Goal: Communication & Community: Answer question/provide support

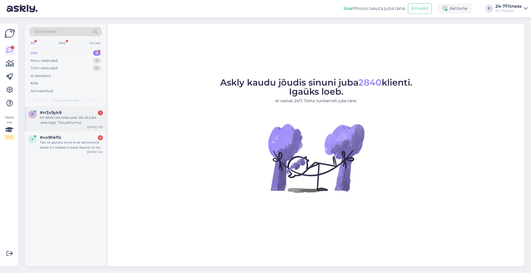
click at [75, 119] on div "Ah lähen siis teise saali. Ma oli juba ukse taga. Täis pettumus" at bounding box center [71, 120] width 63 height 10
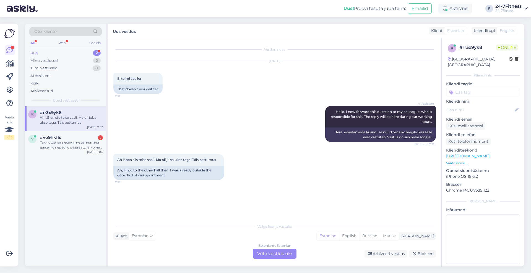
click at [267, 254] on div "Estonian to Estonian Võta vestlus üle" at bounding box center [275, 254] width 44 height 10
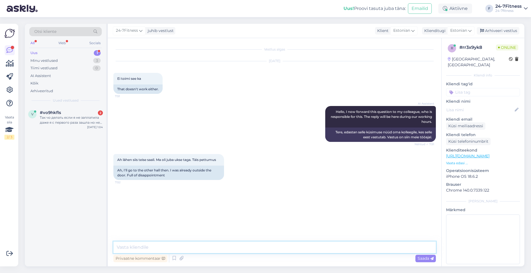
click at [289, 253] on textarea at bounding box center [274, 248] width 322 height 12
type textarea "Tere! Palun täpsustage, mis ei toimi?"
click at [81, 116] on div "Так чо делать если я не заплатила даже я с первого раза зашла но не оплатила и …" at bounding box center [71, 120] width 63 height 10
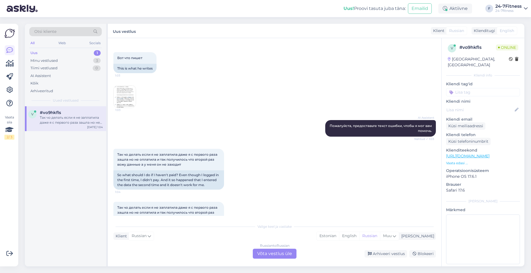
scroll to position [173, 0]
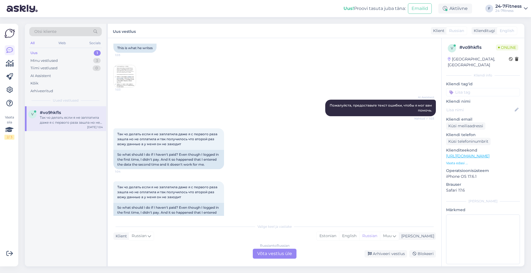
click at [131, 74] on img at bounding box center [125, 76] width 22 height 22
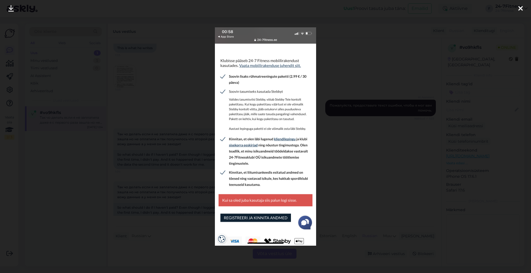
click at [524, 9] on div at bounding box center [520, 8] width 11 height 17
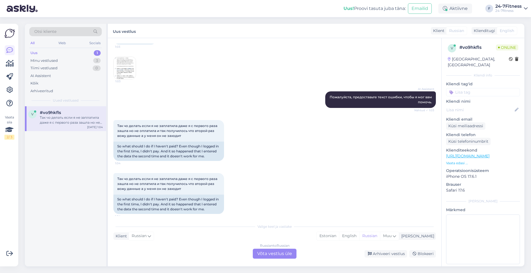
scroll to position [185, 0]
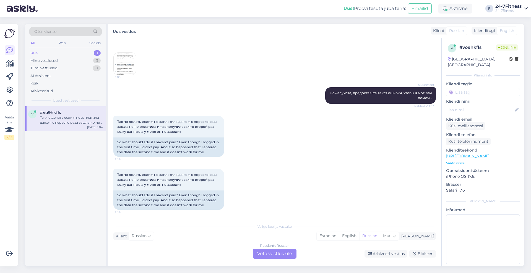
click at [280, 256] on div "Russian to Russian Võta vestlus üle" at bounding box center [275, 254] width 44 height 10
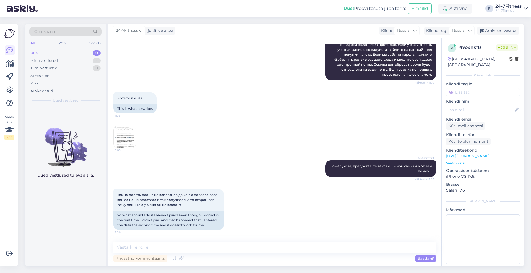
scroll to position [26, 0]
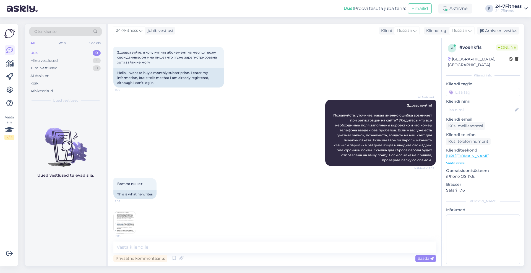
click at [118, 219] on img at bounding box center [125, 223] width 22 height 22
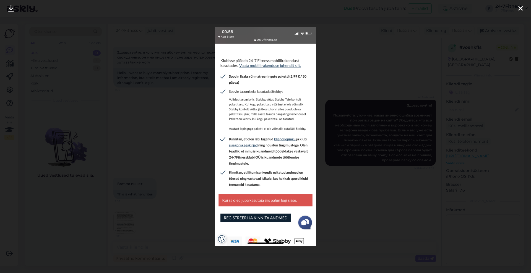
click at [524, 7] on div at bounding box center [520, 8] width 11 height 17
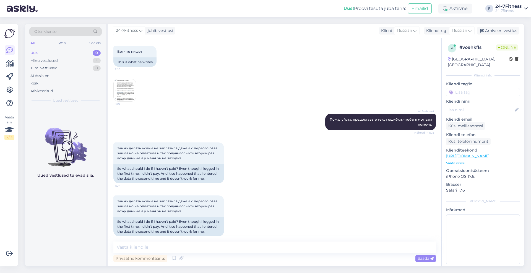
scroll to position [164, 0]
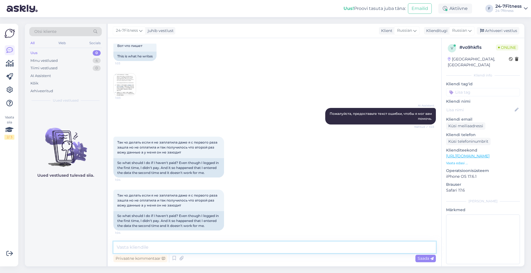
click at [223, 252] on textarea at bounding box center [274, 248] width 322 height 12
click at [469, 29] on icon at bounding box center [469, 31] width 3 height 6
type input "est"
click at [444, 57] on link "Estonian" at bounding box center [449, 55] width 61 height 9
click at [245, 251] on textarea at bounding box center [282, 248] width 308 height 9
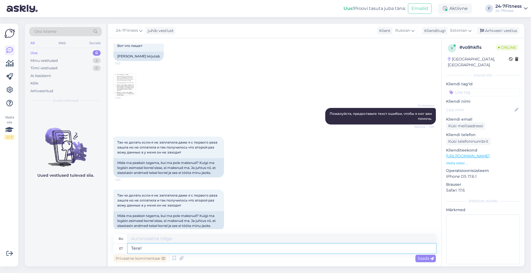
type textarea "Tere!"
type textarea "Привет!"
type textarea "Tere! Palunsaatke en"
type textarea "Здравствуйте! Пожалуйста, отправьте"
type textarea "Tere! Palunsaatke enda isi"
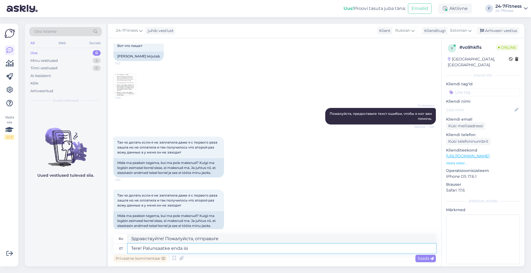
type textarea "Здравствуйте! Пожалуйста, отправьте ваш"
type textarea "Tere! Palunsaatke enda isikukood, et"
type textarea "Здравствуйте! Пожалуйста, пришлите мне ваш персональный идентификационный номер."
type textarea "Tere! Palunsaatke enda isikukood, et sa"
type textarea "Здравствуйте! Пожалуйста, отправьте свой личный идентификационный номер"
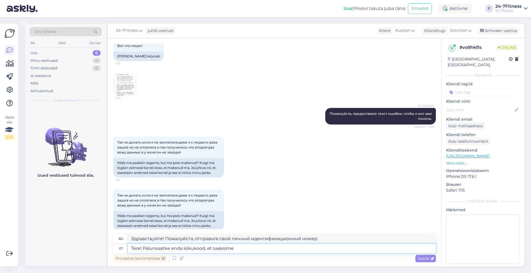
type textarea "Tere! Palunsaatke enda isikukood, et saaksime"
type textarea "Здравствуйте! Пожалуйста, пришлите нам свой персональный идентификационный номе…"
type textarea "Tere! Palunsaatke enda isikukood, et saaksime oma sü"
type textarea "Здравствуйте! Пожалуйста, пришлите нам свой персональный идентификационный номе…"
type textarea "Tere! Palunsaatke enda isikukood, et saaksime oma süsteemist"
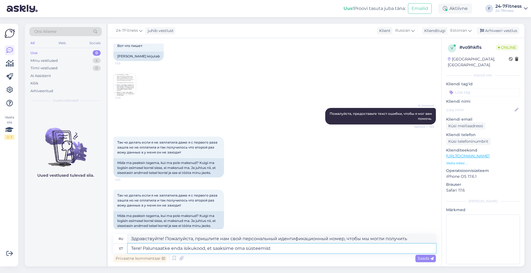
type textarea "Здравствуйте! Пожалуйста, пришлите нам свой идентификационный номер, чтобы мы м…"
type textarea "Tere! Palunsaatke enda isikukood, et saaksime oma süsteemist [PERSON_NAME]"
type textarea "Здравствуйте! Пожалуйста, пришлите нам свой персональный идентификационный номе…"
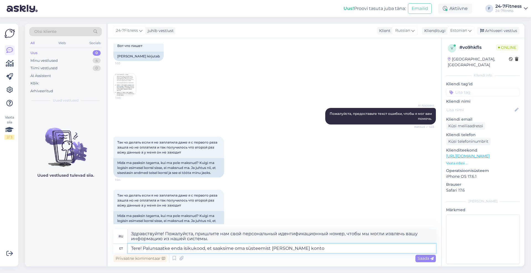
type textarea "Tere! Palunsaatke enda isikukood, et saaksime oma süsteemist Teie konto ü"
type textarea "Здравствуйте! Пожалуйста, пришлите нам свой персональный идентификационный номе…"
type textarea "Tere! Palunsaatke enda isikukood, et saaksime oma süsteemist [PERSON_NAME] kont…"
type textarea "Здравствуйте! Пожалуйста, пришлите нам свой персональный идентификационный номе…"
type textarea "Tere! Palunsaatke enda isikukood, et saaksime oma süsteemist Teie konto üle kon…"
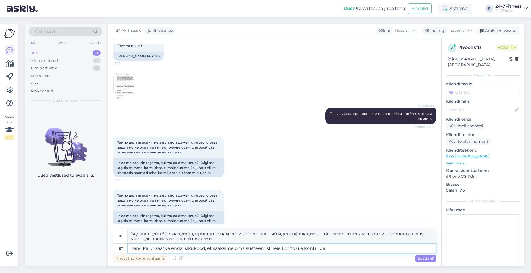
type textarea "Здравствуйте! Пожалуйста, пришлите нам свой персональный идентификационный номе…"
type textarea "Tere! Palunsaatke enda isikukood, et saaksime oma süsteemist Teie konto üle kon…"
click at [424, 257] on span "Saada" at bounding box center [425, 258] width 16 height 5
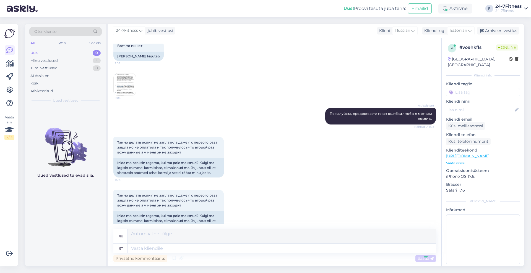
scroll to position [220, 0]
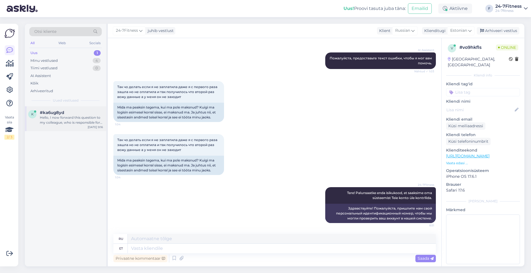
click at [69, 123] on div "Hello, I now forward this question to my colleague, who is responsible for this…" at bounding box center [71, 120] width 63 height 10
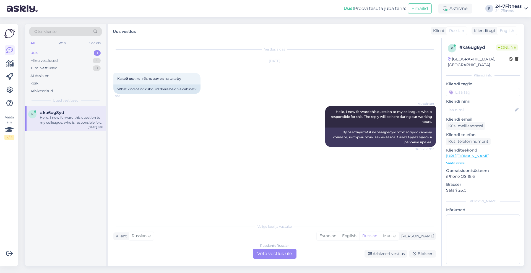
drag, startPoint x: 188, startPoint y: 81, endPoint x: 119, endPoint y: 68, distance: 70.6
click at [119, 68] on div "[DATE] Какой должен быть замок на шкафу 9:16 What kind of lock should there be …" at bounding box center [274, 77] width 322 height 45
click at [286, 254] on div "Russian to Russian Võta vestlus üle" at bounding box center [275, 254] width 44 height 10
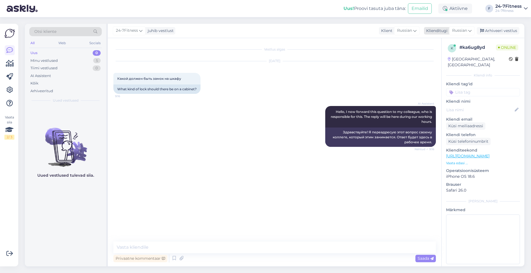
click at [468, 27] on div "Russian" at bounding box center [461, 30] width 25 height 9
click at [450, 51] on link "Estonian" at bounding box center [449, 55] width 61 height 9
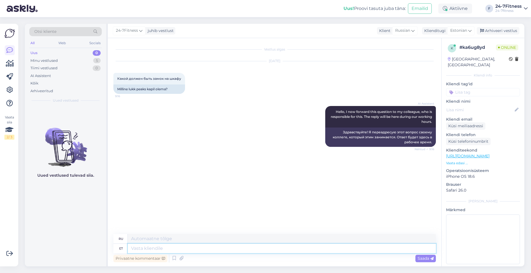
click at [248, 249] on textarea at bounding box center [282, 248] width 308 height 9
paste textarea "Riietusruumis oleva kapi lukustamiseks on vajalik väike tabalukk (sanga läbimõõ…"
type textarea "Riietusruumis oleva kapi lukustamiseks on vajalik väike tabalukk (sanga läbimõõ…"
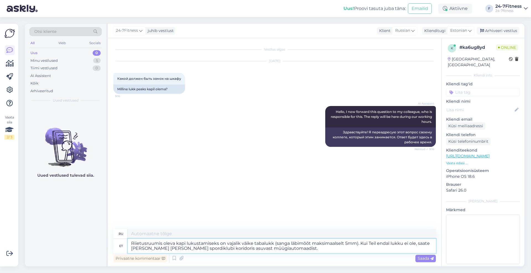
type textarea "Чтобы закрыть шкафчик в раздевалке, вам понадобится небольшой навесной замок (д…"
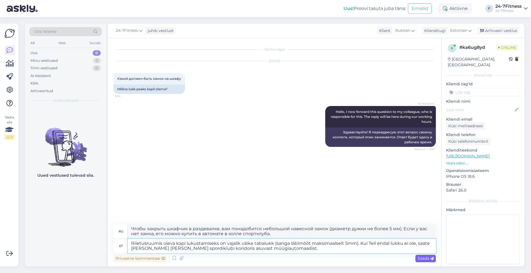
type textarea "Riietusruumis oleva kapi lukustamiseks on vajalik väike tabalukk (sanga läbimõõ…"
click at [416, 258] on div "Saada" at bounding box center [425, 258] width 20 height 7
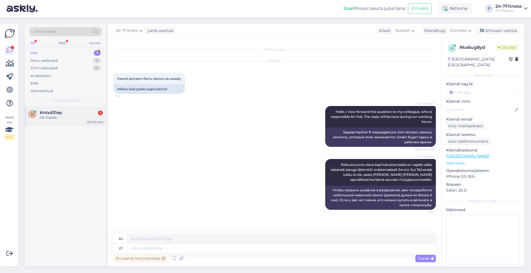
click at [59, 115] on span "#ntxd31ep" at bounding box center [51, 112] width 22 height 5
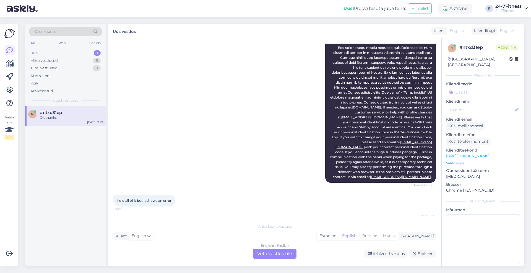
scroll to position [201, 0]
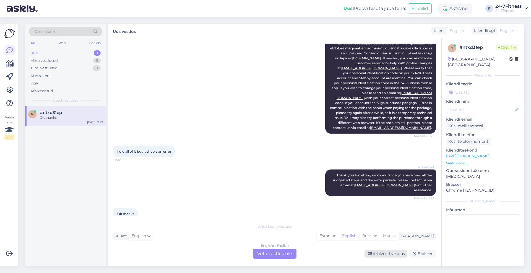
click at [384, 253] on div "Arhiveeri vestlus" at bounding box center [385, 253] width 43 height 7
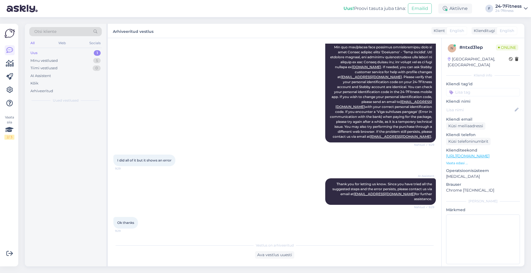
scroll to position [182, 0]
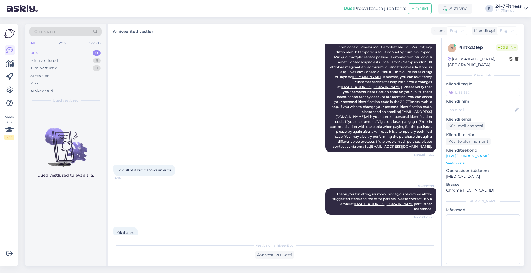
click at [55, 56] on div "Uus 0" at bounding box center [65, 53] width 72 height 8
click at [54, 59] on div "Minu vestlused" at bounding box center [43, 61] width 27 height 6
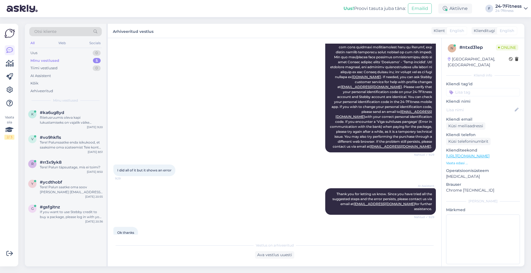
click at [73, 125] on div "k #ka6ug8yd Riietusruumis oleva kapi lukustamiseks on vajalik väike tabalukk (s…" at bounding box center [65, 118] width 81 height 25
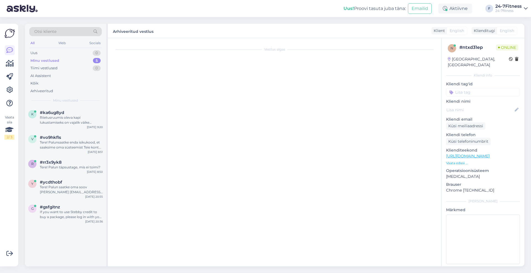
scroll to position [0, 0]
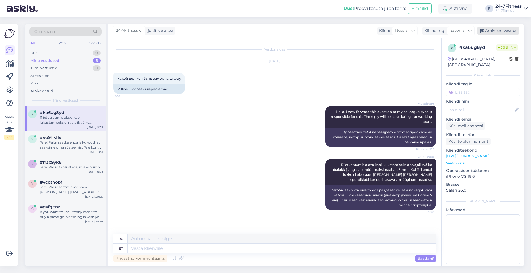
click at [505, 32] on div "Arhiveeri vestlus" at bounding box center [497, 30] width 43 height 7
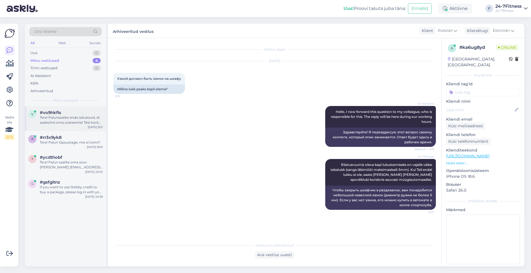
click at [88, 119] on div "Tere! Palunsaatke enda isikukood, et saaksime oma süsteemist Teie konto üle kon…" at bounding box center [71, 120] width 63 height 10
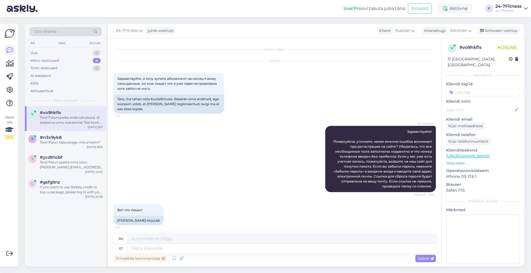
scroll to position [220, 0]
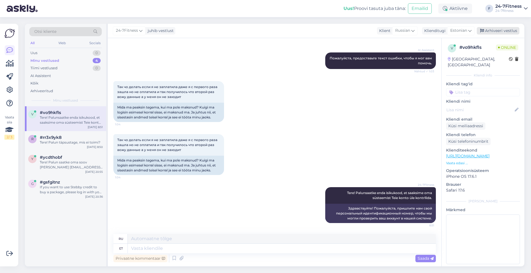
click at [492, 32] on div "Arhiveeri vestlus" at bounding box center [497, 30] width 43 height 7
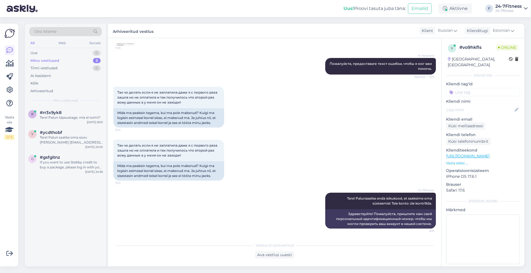
scroll to position [214, 0]
click at [76, 115] on div "#rr3x9yk8" at bounding box center [71, 112] width 63 height 5
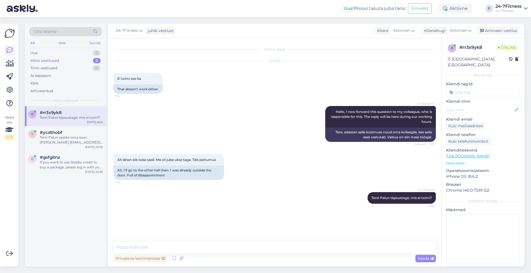
scroll to position [0, 0]
click at [494, 24] on div "24-7Fitness juhib vestlust Klient Estonian Klienditugi Estonian est Estonian Ar…" at bounding box center [316, 31] width 416 height 14
click at [494, 31] on div "Arhiveeri vestlus" at bounding box center [497, 30] width 43 height 7
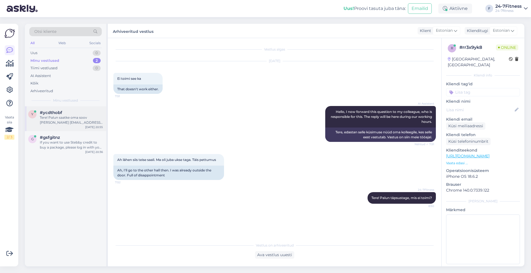
click at [78, 118] on div "Tere! Palun saatke oma soov [PERSON_NAME] [EMAIL_ADDRESS][DOMAIN_NAME], meie sa…" at bounding box center [71, 120] width 63 height 10
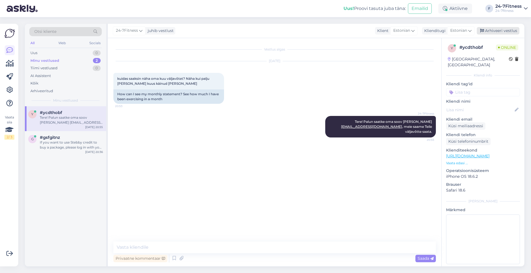
click at [502, 29] on div "Arhiveeri vestlus" at bounding box center [497, 30] width 43 height 7
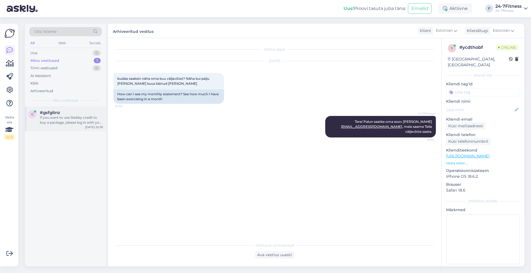
click at [75, 116] on div "If you want to use Stebby credit to buy a package, please log in with your user…" at bounding box center [71, 120] width 63 height 10
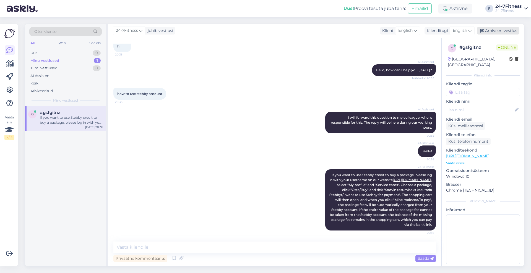
click at [505, 30] on div "Arhiveeri vestlus" at bounding box center [497, 30] width 43 height 7
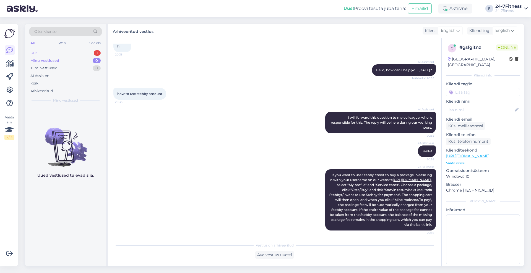
click at [62, 53] on div "Uus 1" at bounding box center [65, 53] width 72 height 8
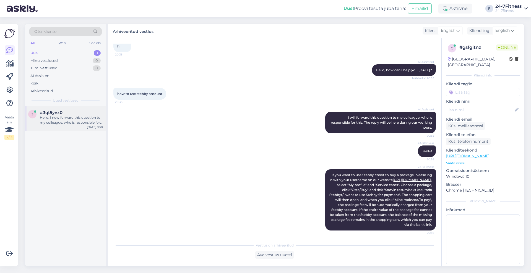
click at [81, 123] on div "Hello, I now forward this question to my colleague, who is responsible for this…" at bounding box center [71, 120] width 63 height 10
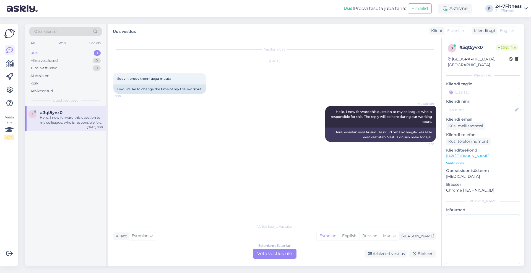
drag, startPoint x: 191, startPoint y: 203, endPoint x: 278, endPoint y: 258, distance: 103.4
click at [278, 258] on div "Estonian to Estonian Võta vestlus üle" at bounding box center [275, 254] width 44 height 10
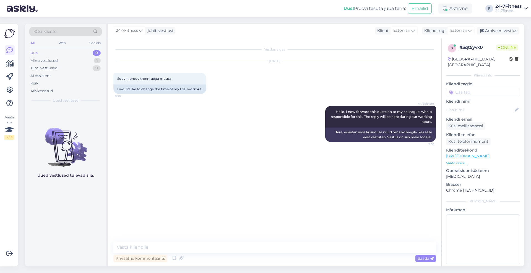
click at [280, 255] on div "Privaatne kommentaar Saada" at bounding box center [274, 258] width 322 height 11
click at [280, 248] on textarea at bounding box center [274, 248] width 322 height 12
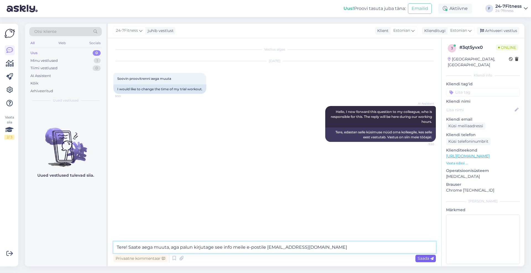
type textarea "Tere! Saate aega muuta, aga palun kirjutage see info meile e-postile [EMAIL_ADD…"
click at [423, 258] on span "Saada" at bounding box center [425, 258] width 16 height 5
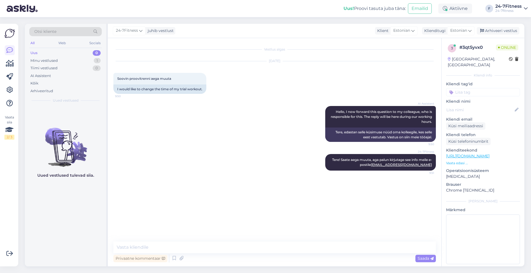
drag, startPoint x: 57, startPoint y: -22, endPoint x: 30, endPoint y: -26, distance: 27.3
click at [203, 249] on textarea at bounding box center [274, 248] width 322 height 12
click at [489, 33] on div "Arhiveeri vestlus" at bounding box center [497, 30] width 43 height 7
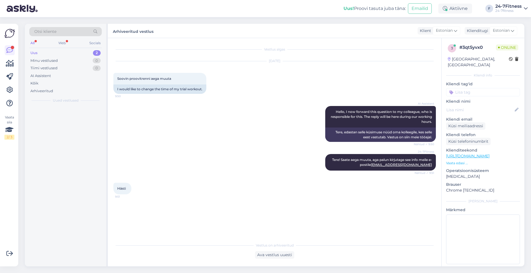
click at [59, 54] on div "Uus 2" at bounding box center [65, 53] width 72 height 8
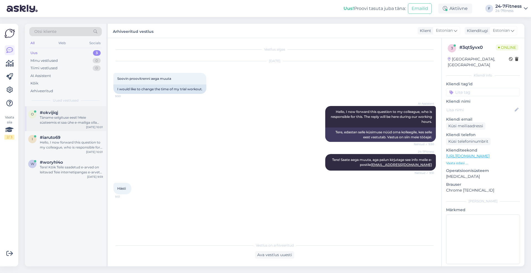
click at [59, 118] on div "Täname selgituse eest! Meie süsteemis ei saa ühe e-mailiga olla seotud kaks kas…" at bounding box center [71, 120] width 63 height 10
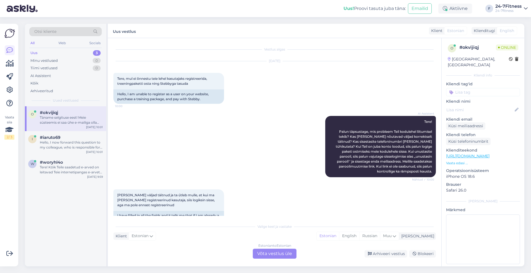
scroll to position [54, 0]
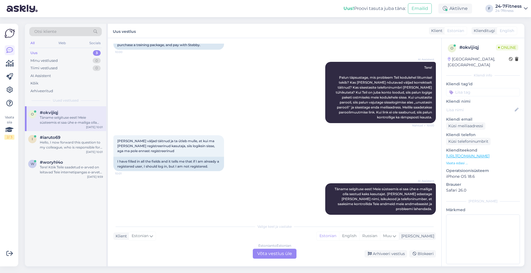
click at [284, 255] on div "Estonian to Estonian Võta vestlus üle" at bounding box center [275, 254] width 44 height 10
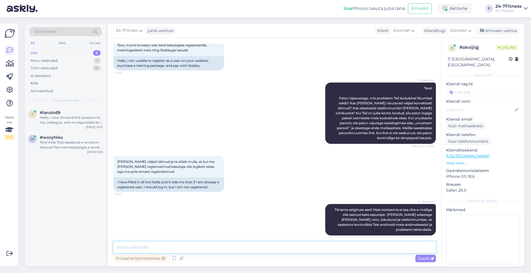
click at [261, 252] on textarea at bounding box center [274, 248] width 322 height 12
type textarea "Tere! Plun saatke enda isikukood, et saaksime oma süsteemist üle konrollida Tei…"
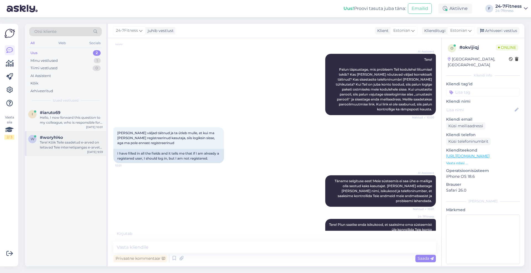
click at [75, 148] on div "Tere! Kõik Teile saadetud e-arved on leitavad Teie internetipangas e-arvete sek…" at bounding box center [71, 145] width 63 height 10
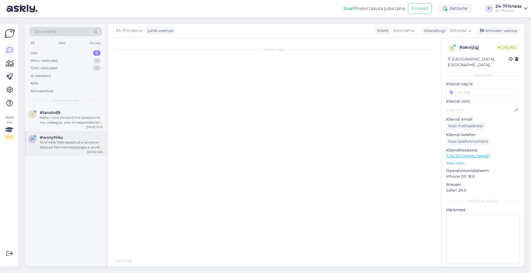
scroll to position [0, 0]
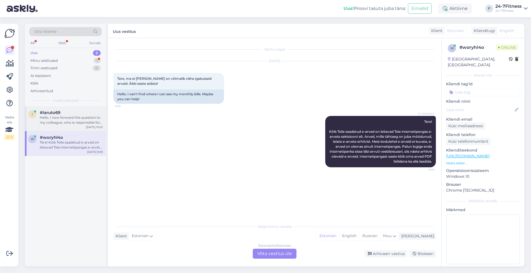
click at [74, 123] on div "Hello, I now forward this question to my colleague, who is responsible for this…" at bounding box center [71, 120] width 63 height 10
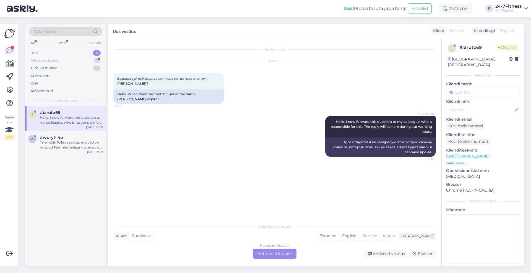
click at [64, 61] on div "Minu vestlused 1" at bounding box center [65, 61] width 72 height 8
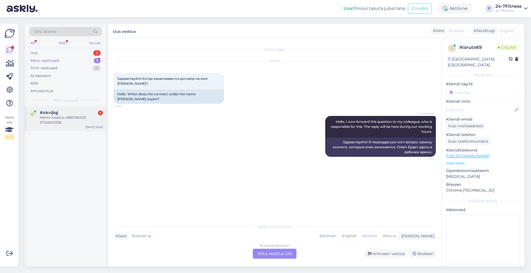
click at [83, 114] on div "#okvijiqj 1" at bounding box center [71, 112] width 63 height 5
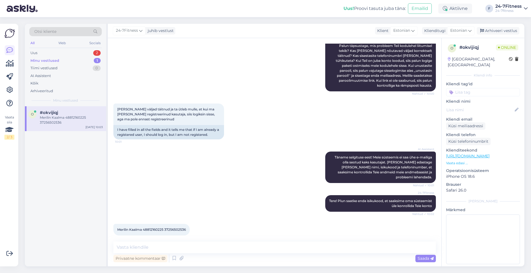
click at [151, 228] on span "Merilin Kaalma 48812160225 37256502536" at bounding box center [151, 230] width 69 height 4
copy span "48812160225"
click at [186, 253] on textarea at bounding box center [274, 248] width 322 height 12
paste textarea "[EMAIL_ADDRESS][DOMAIN_NAME]"
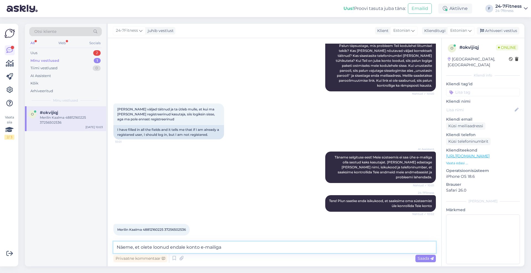
type textarea "Näeme, et olete loonud endale konto e-mailiga [EMAIL_ADDRESS][DOMAIN_NAME]"
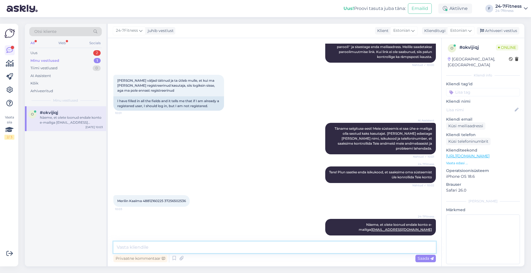
click at [288, 247] on textarea at bounding box center [274, 248] width 322 height 12
paste textarea "paketi ostmiseks [PERSON_NAME] meie kodulehele [URL][DOMAIN_NAME] ja logige sis…"
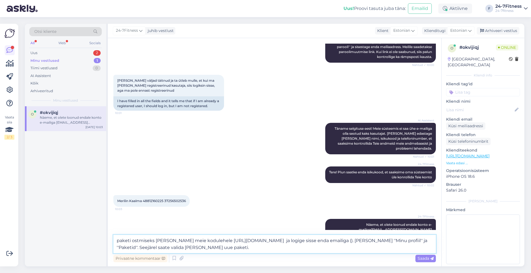
click at [120, 239] on textarea "paketi ostmiseks [PERSON_NAME] meie kodulehele [URL][DOMAIN_NAME] ja logige sis…" at bounding box center [274, 244] width 322 height 18
click at [352, 239] on textarea "Paketi ostmiseks [PERSON_NAME] meie kodulehele [URL][DOMAIN_NAME] ja logige sis…" at bounding box center [274, 244] width 322 height 18
click at [182, 248] on textarea "Paketi ostmiseks [PERSON_NAME] meie kodulehele [URL][DOMAIN_NAME] ja logige sis…" at bounding box center [274, 244] width 322 height 18
type textarea "Paketi ostmiseks [PERSON_NAME] meie kodulehele [URL][DOMAIN_NAME] ja logige sis…"
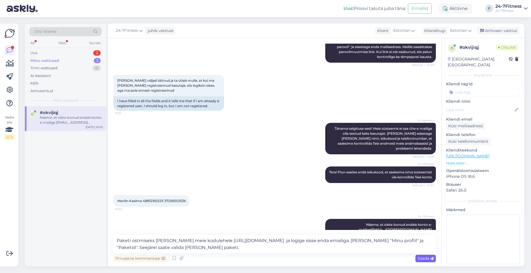
click at [421, 258] on span "Saada" at bounding box center [425, 258] width 16 height 5
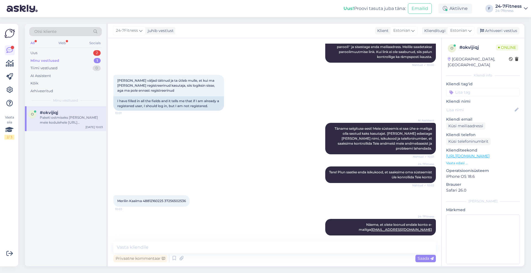
scroll to position [153, 0]
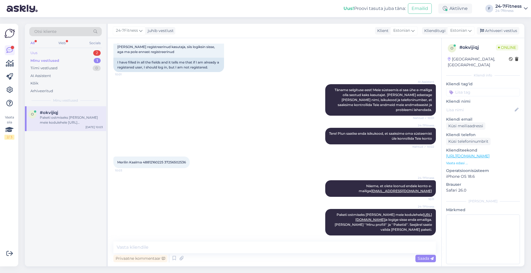
click at [60, 51] on div "Uus 2" at bounding box center [65, 53] width 72 height 8
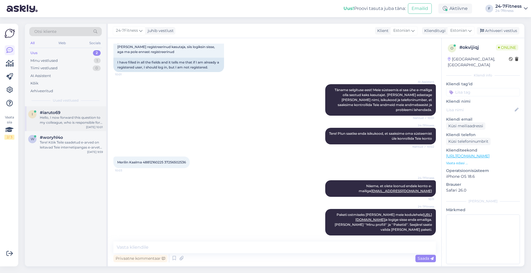
click at [72, 118] on div "Hello, I now forward this question to my colleague, who is responsible for this…" at bounding box center [71, 120] width 63 height 10
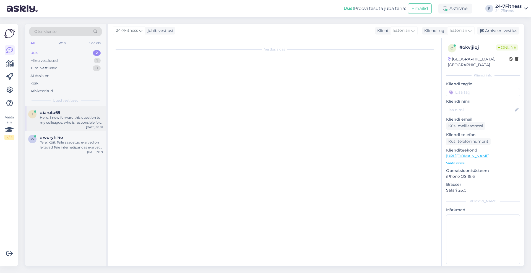
scroll to position [0, 0]
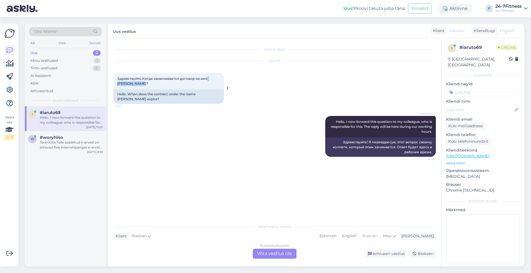
drag, startPoint x: 207, startPoint y: 79, endPoint x: 125, endPoint y: 83, distance: 81.6
click at [125, 83] on span "Здравствуйте.Когда заканчивается договор на имя [PERSON_NAME]?" at bounding box center [162, 81] width 91 height 9
copy span "[PERSON_NAME]"
click at [283, 253] on div "Russian to Russian Võta vestlus üle" at bounding box center [275, 254] width 44 height 10
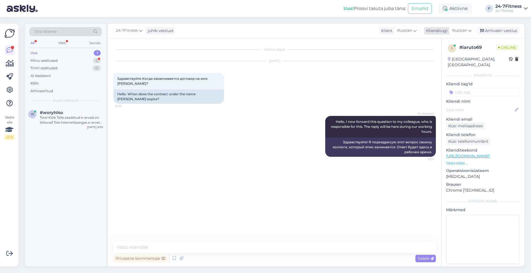
click at [467, 30] on span "Russian" at bounding box center [459, 31] width 15 height 6
click at [441, 57] on link "Estonian" at bounding box center [449, 55] width 61 height 9
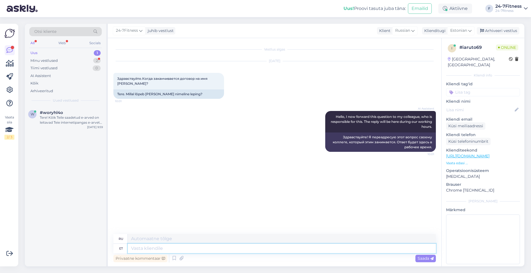
click at [213, 248] on textarea at bounding box center [282, 248] width 308 height 9
type textarea "Tere!"
type textarea "Привет!"
type textarea "Tere! Paraku"
type textarea "Здравствуйте! К сожалению."
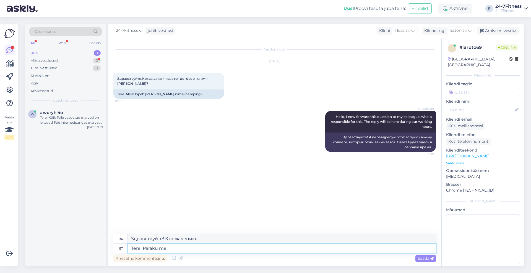
type textarea "Tere! Paraku me h"
type textarea "Здравствуйте! К сожалению, мы"
type textarea "Tere! Paraku me hetkel ei"
type textarea "Здравствуйте! К сожалению, мы сейчас"
type textarea "Tere! Paraku me hetkel [PERSON_NAME]"
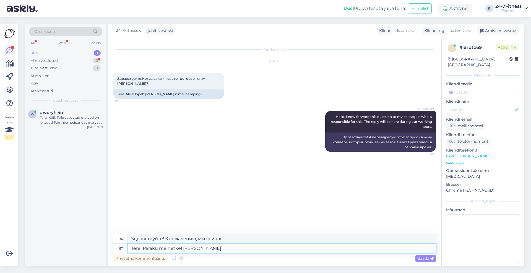
type textarea "Здравствуйте! К сожалению, в настоящее время мы не работаем."
type textarea "Tere! Paraku me hetkel ei leia s"
type textarea "Здравствуйте! К сожалению, сейчас мы не можем его найти."
type textarea "Tere! Paraku me hetkel ei leia sellise ni"
type textarea "Здравствуйте! К сожалению, в данный момент мы не можем найти такой"
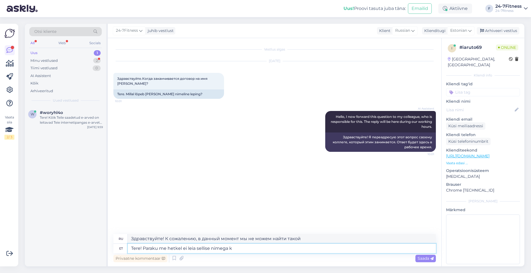
type textarea "Tere! Paraku me hetkel ei leia sellise nimega kl"
type textarea "Здравствуйте! К сожалению, в настоящее время мы не можем найти товар с таким на…"
type textarea "Tere! Paraku me hetkel ei leia sellise nimega [PERSON_NAME]"
type textarea "Здравствуйте! К сожалению, в настоящее время мы не можем найти клиента с таким …"
type textarea "Tere! Paraku me hetkel ei leia sellise nimega klienti oma süsteemist"
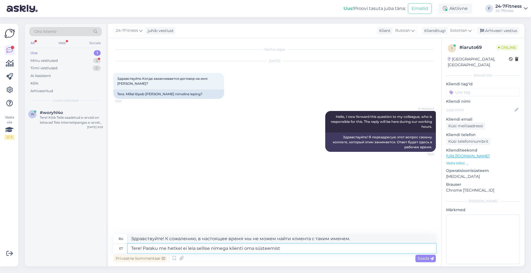
type textarea "Здравствуйте! К сожалению, в настоящее время мы не можем найти клиента с таким …"
type textarea "Tere! Paraku me hetkel ei leia sellise nimega klienti oma süsteemist. Palun s"
type textarea "Здравствуйте! К сожалению, в настоящее время мы не можем найти клиента с таким …"
type textarea "Tere! Paraku me hetkel ei leia sellise nimega klienti oma süsteemist. Palun saa…"
type textarea "Здравствуйте! К сожалению, в настоящее время мы не можем найти клиента с таким …"
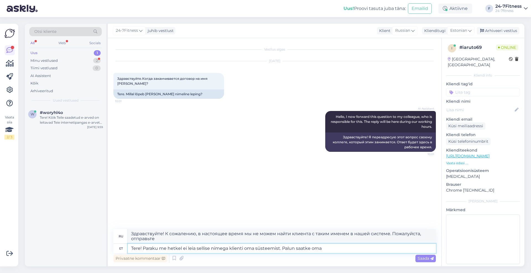
type textarea "Tere! Paraku me hetkel ei leia sellise nimega klienti oma süsteemist. Palun saa…"
type textarea "Здравствуйте! К сожалению, в настоящее время мы не можем найти клиента с таким …"
type textarea "Tere! Paraku me hetkel ei leia sellise nimega klienti oma süsteemist. Palun saa…"
type textarea "Здравствуйте! К сожалению, в настоящее время мы не можем найти клиента с таким …"
type textarea "Tere! Paraku me hetkel ei leia sellise nimega klienti oma süsteemist. Palun saa…"
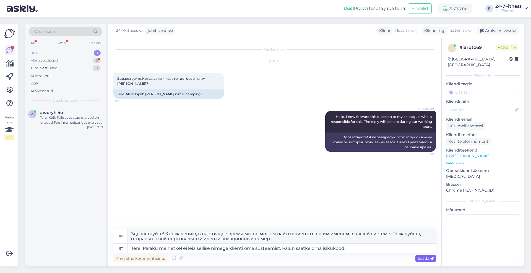
click at [421, 259] on span "Saada" at bounding box center [425, 258] width 16 height 5
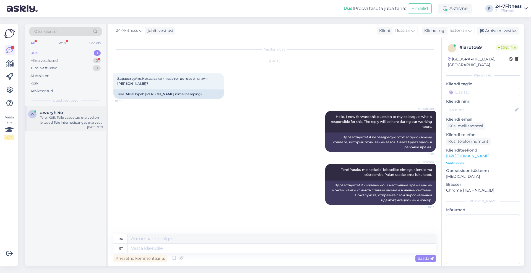
click at [86, 118] on div "Tere! Kõik Teile saadetud e-arved on leitavad Teie internetipangas e-arvete sek…" at bounding box center [71, 120] width 63 height 10
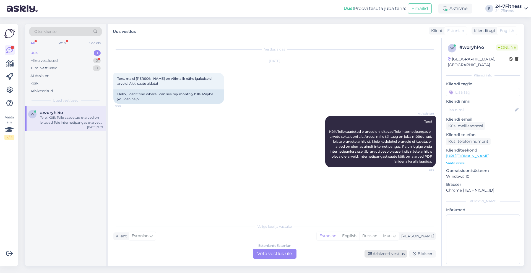
click at [377, 251] on div "Arhiveeri vestlus" at bounding box center [385, 253] width 43 height 7
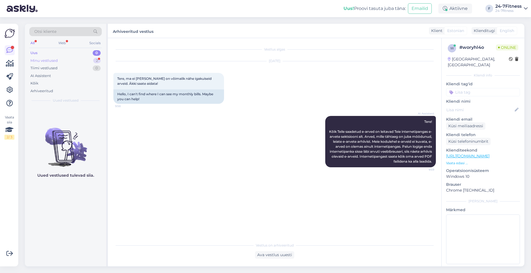
click at [68, 58] on div "Minu vestlused 2" at bounding box center [65, 61] width 72 height 8
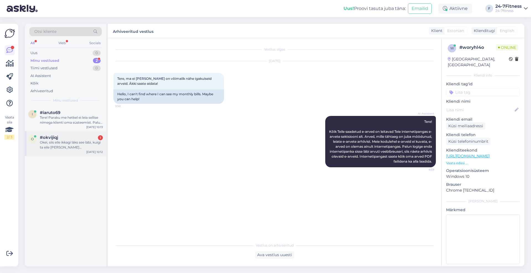
click at [83, 142] on div "Okei, siis eile ikkagi läks see läbi, kuigi ta eile [PERSON_NAME] [PERSON_NAME]…" at bounding box center [71, 145] width 63 height 10
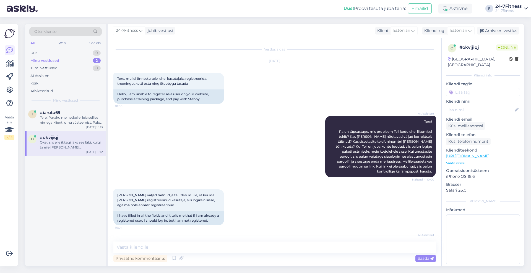
scroll to position [182, 0]
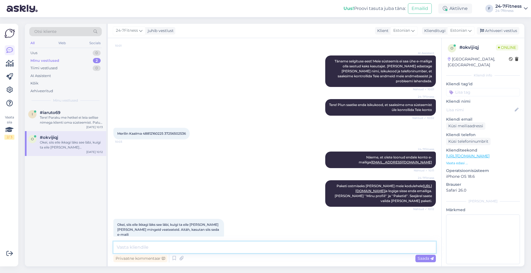
click at [221, 246] on textarea at bounding box center [274, 248] width 322 height 12
type textarea "Hästi!"
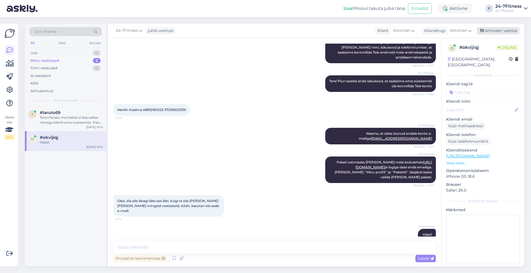
click at [489, 29] on div "Arhiveeri vestlus" at bounding box center [497, 30] width 43 height 7
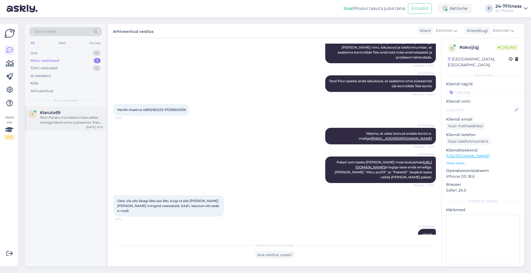
click at [62, 123] on div "Tere! Paraku me hetkel ei leia sellise nimega klienti oma süsteemist. Palun saa…" at bounding box center [71, 120] width 63 height 10
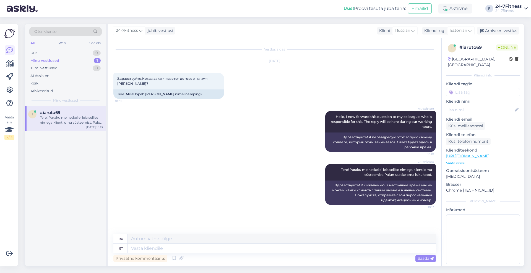
scroll to position [0, 0]
